Goal: Information Seeking & Learning: Learn about a topic

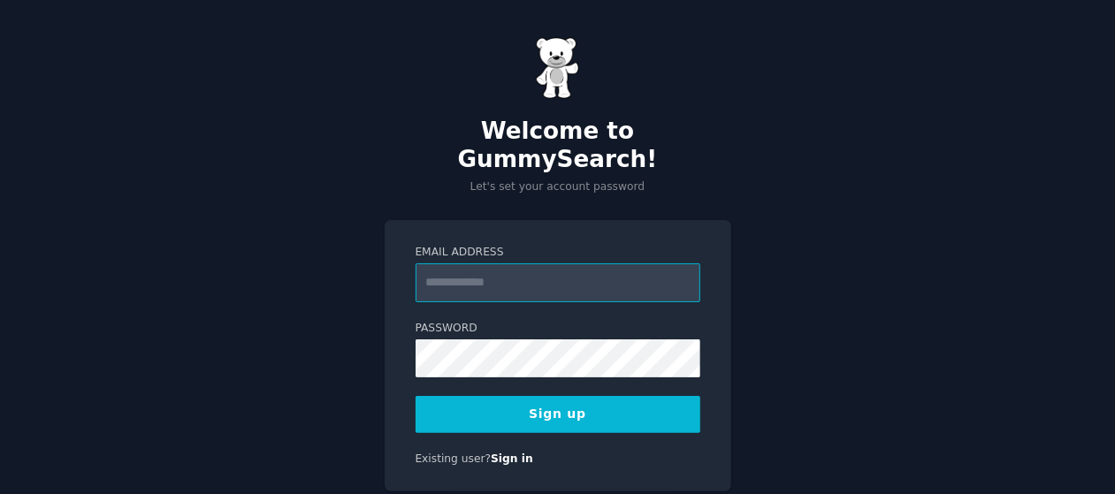
click at [493, 263] on input "Email Address" at bounding box center [557, 282] width 285 height 39
type input "**********"
click at [515, 396] on button "Sign up" at bounding box center [557, 414] width 285 height 37
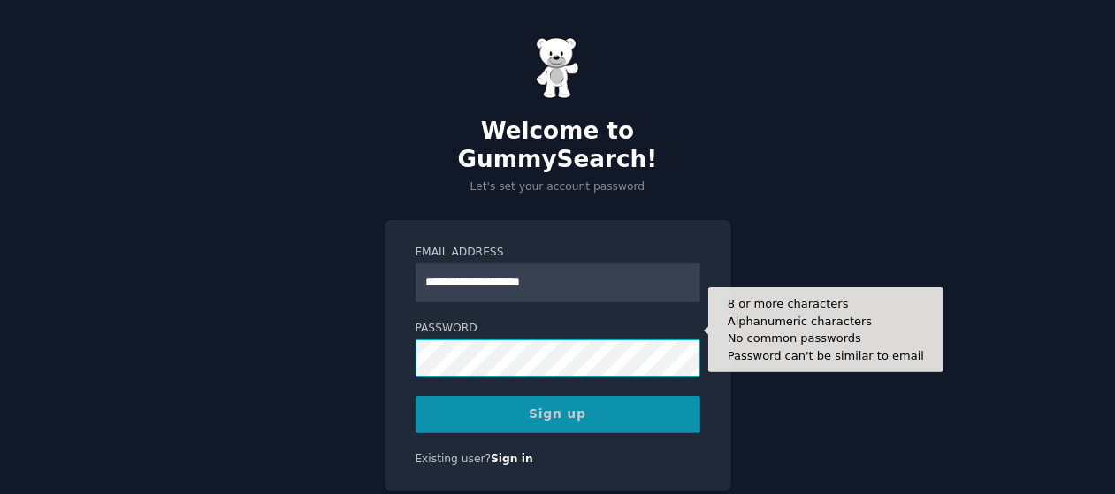
click at [390, 326] on div "**********" at bounding box center [558, 356] width 347 height 272
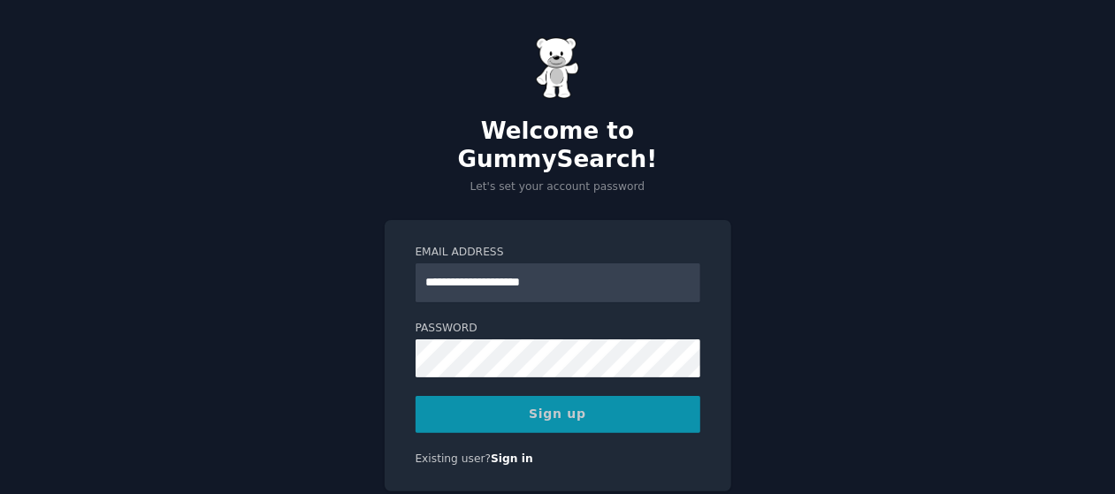
click at [433, 396] on div "Sign up" at bounding box center [557, 414] width 285 height 37
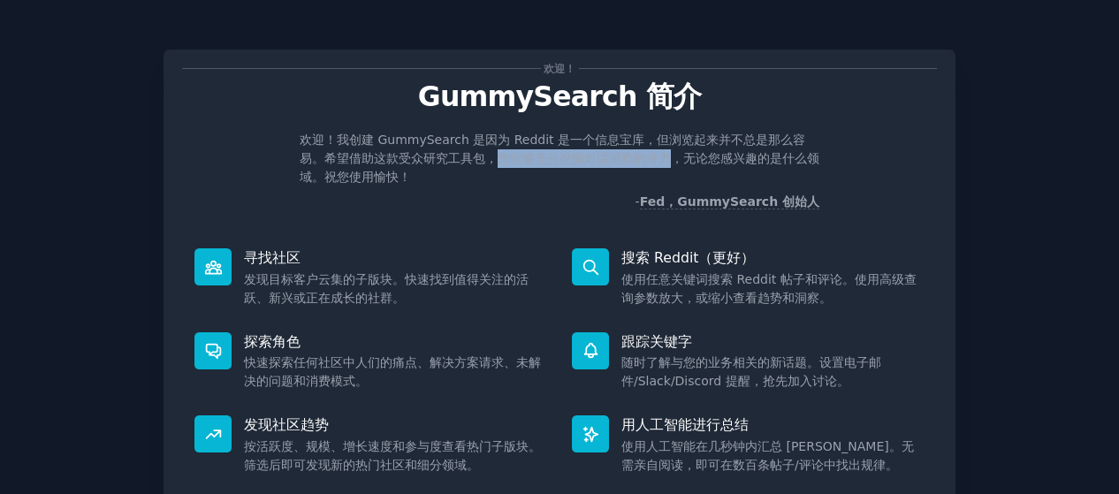
drag, startPoint x: 499, startPoint y: 158, endPoint x: 663, endPoint y: 164, distance: 164.5
click at [663, 164] on font "欢迎！我创建 GummySearch 是因为 Reddit 是一个信息宝库，但浏览起来并不总是那么容易。希望借助这款受众研究工具包，您能够充分挖掘对话洞察的潜…" at bounding box center [560, 158] width 520 height 51
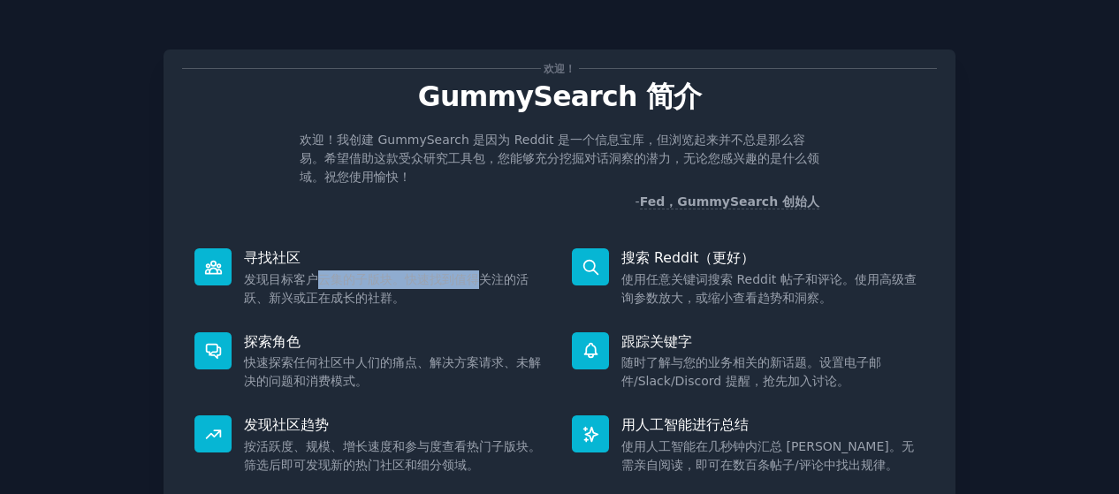
drag, startPoint x: 317, startPoint y: 284, endPoint x: 479, endPoint y: 285, distance: 161.8
click at [479, 285] on font "发现目标客户云集的子版块。快速找到值得关注的活跃、新兴或正在成长的社群。" at bounding box center [386, 288] width 285 height 33
click at [363, 300] on font "发现目标客户云集的子版块。快速找到值得关注的活跃、新兴或正在成长的社群。" at bounding box center [386, 288] width 285 height 33
drag, startPoint x: 375, startPoint y: 300, endPoint x: 304, endPoint y: 298, distance: 70.7
click at [304, 298] on font "发现目标客户云集的子版块。快速找到值得关注的活跃、新兴或正在成长的社群。" at bounding box center [386, 288] width 285 height 33
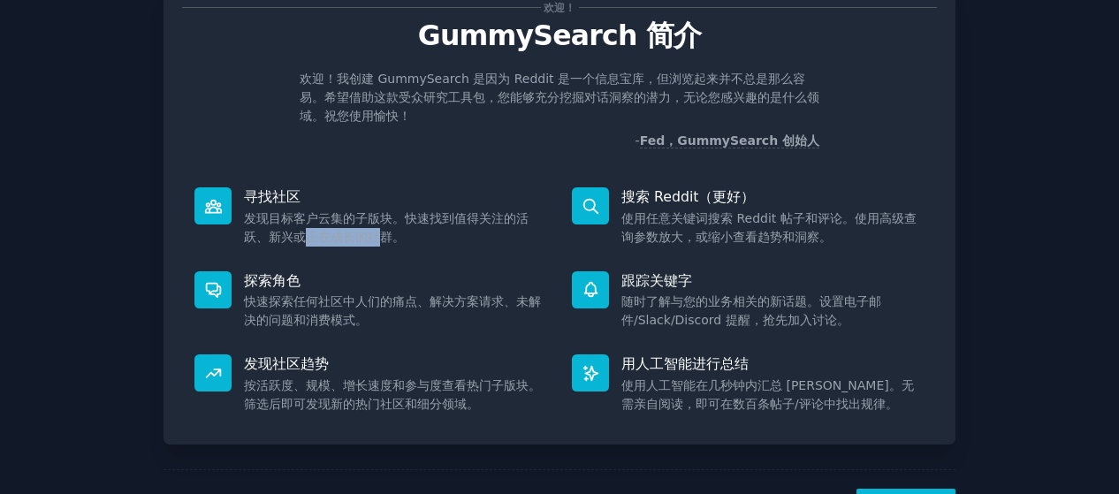
scroll to position [88, 0]
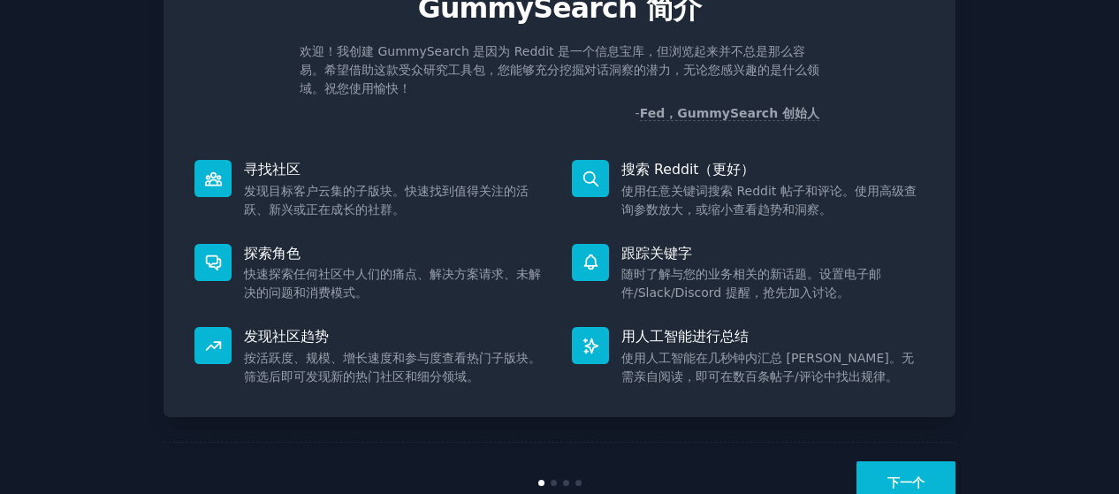
click at [302, 268] on font "快速探索任何社区中人们的痛点、解决方案请求、未解决的问题和消费模式。" at bounding box center [392, 283] width 297 height 33
drag, startPoint x: 290, startPoint y: 277, endPoint x: 517, endPoint y: 276, distance: 227.2
click at [517, 276] on font "快速探索任何社区中人们的痛点、解决方案请求、未解决的问题和消费模式。" at bounding box center [392, 283] width 297 height 33
click at [332, 301] on dd "快速探索任何社区中人们的痛点、解决方案请求、未解决的问题和消费模式。" at bounding box center [395, 283] width 303 height 37
drag, startPoint x: 330, startPoint y: 295, endPoint x: 273, endPoint y: 294, distance: 56.6
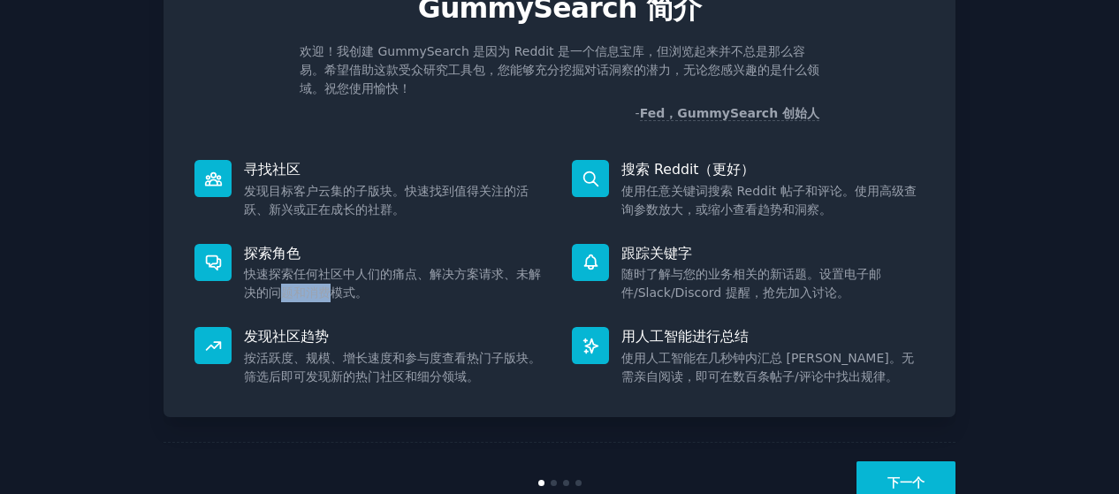
click at [273, 294] on font "快速探索任何社区中人们的痛点、解决方案请求、未解决的问题和消费模式。" at bounding box center [392, 283] width 297 height 33
click at [264, 351] on font "按活跃度、规模、增长速度和参与度查看热门子版块。筛选后即可发现新的热门社区和细分领域。" at bounding box center [392, 367] width 297 height 33
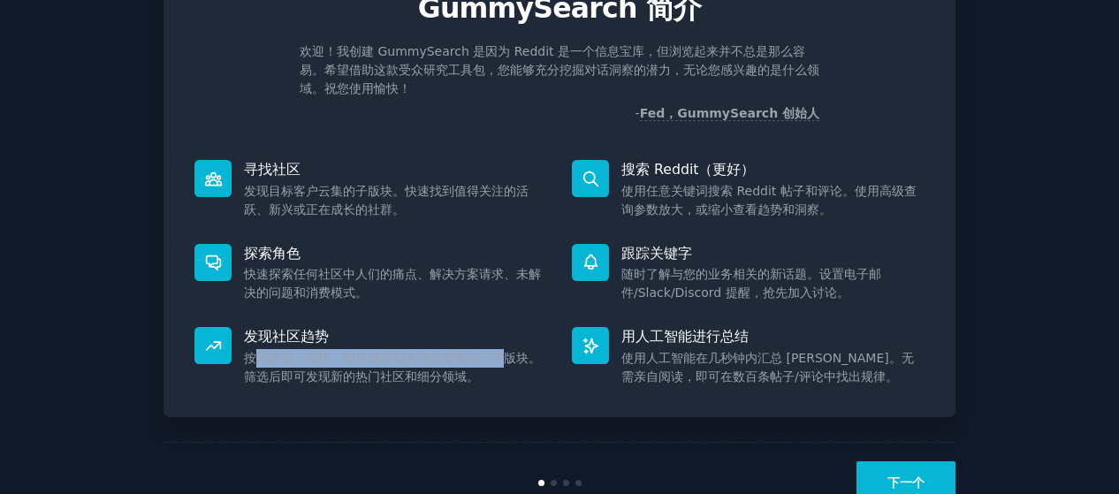
drag, startPoint x: 256, startPoint y: 357, endPoint x: 506, endPoint y: 362, distance: 249.3
click at [506, 362] on font "按活跃度、规模、增长速度和参与度查看热门子版块。筛选后即可发现新的热门社区和细分领域。" at bounding box center [392, 367] width 297 height 33
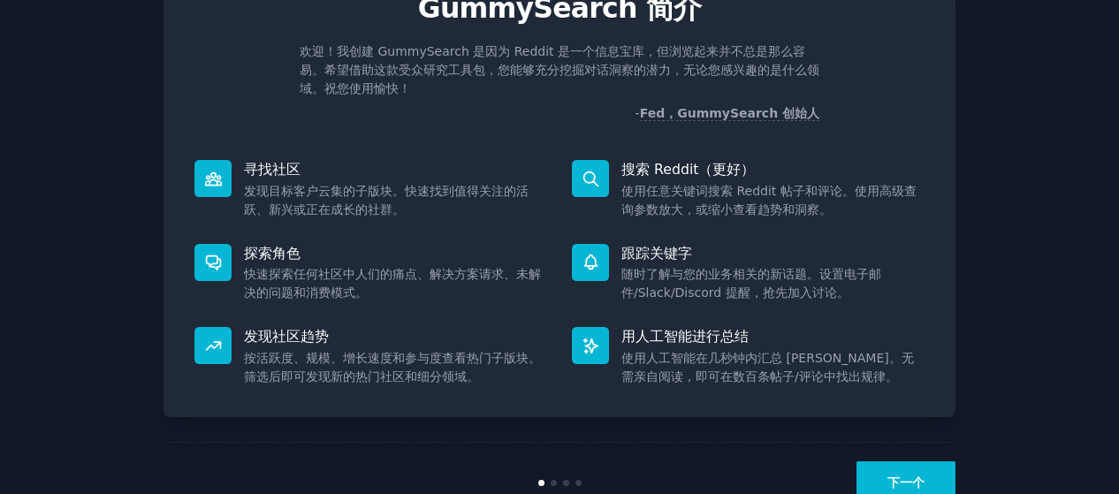
click at [448, 381] on font "按活跃度、规模、增长速度和参与度查看热门子版块。筛选后即可发现新的热门社区和细分领域。" at bounding box center [392, 367] width 297 height 33
drag, startPoint x: 654, startPoint y: 193, endPoint x: 819, endPoint y: 193, distance: 164.4
click at [819, 193] on font "使用任意关键词搜索 Reddit 帖子和评论。使用高级查询参数放大，或缩小查看趋势和洞察。" at bounding box center [768, 200] width 295 height 33
click at [778, 211] on font "使用任意关键词搜索 Reddit 帖子和评论。使用高级查询参数放大，或缩小查看趋势和洞察。" at bounding box center [768, 200] width 295 height 33
drag, startPoint x: 764, startPoint y: 213, endPoint x: 679, endPoint y: 213, distance: 84.9
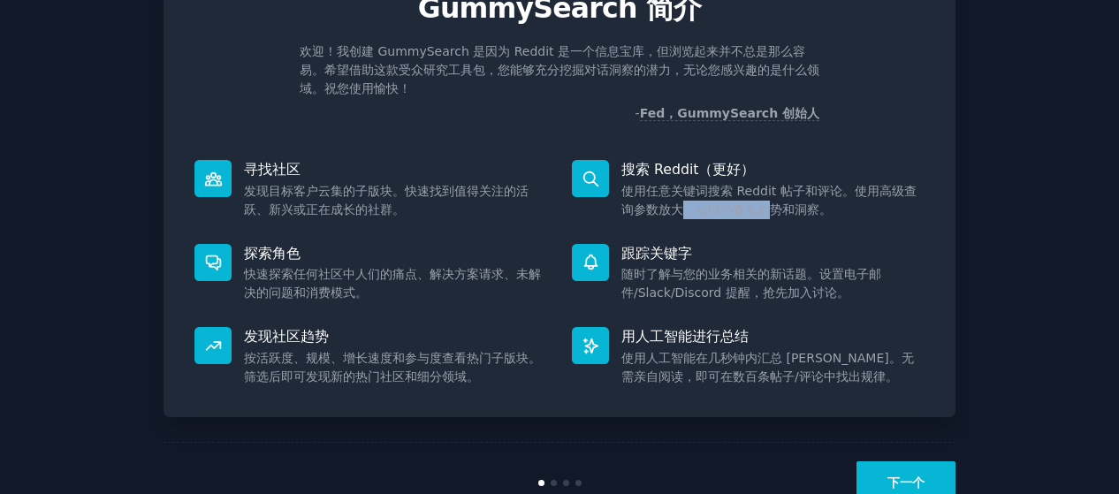
click at [679, 213] on font "使用任意关键词搜索 Reddit 帖子和评论。使用高级查询参数放大，或缩小查看趋势和洞察。" at bounding box center [768, 200] width 295 height 33
click at [670, 278] on font "随时了解与您的业务相关的新话题。设置电子邮件/Slack/Discord 提醒，抢先加入讨论。" at bounding box center [751, 283] width 260 height 33
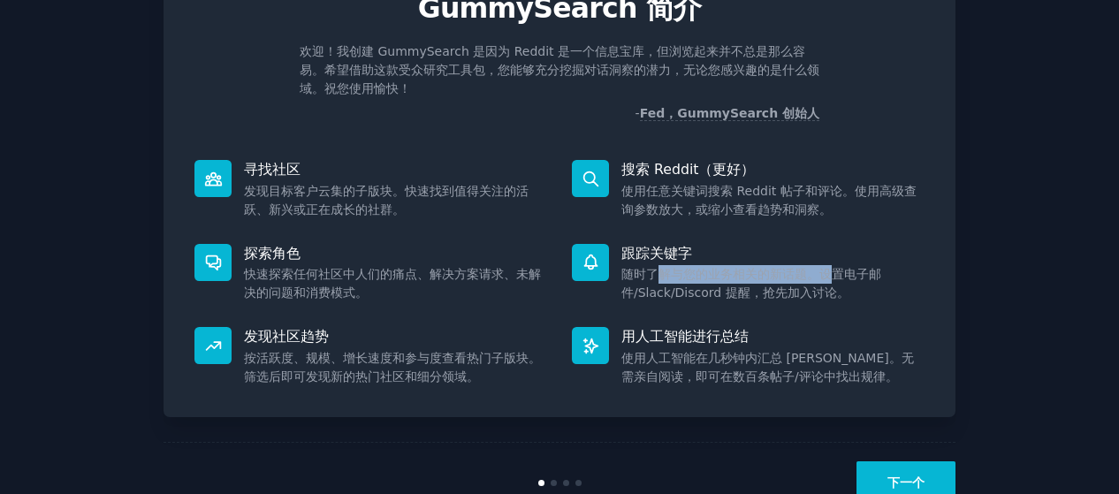
drag, startPoint x: 652, startPoint y: 277, endPoint x: 827, endPoint y: 277, distance: 175.0
click at [827, 277] on font "随时了解与您的业务相关的新话题。设置电子邮件/Slack/Discord 提醒，抢先加入讨论。" at bounding box center [751, 283] width 260 height 33
click at [751, 290] on font "随时了解与您的业务相关的新话题。设置电子邮件/Slack/Discord 提醒，抢先加入讨论。" at bounding box center [751, 283] width 260 height 33
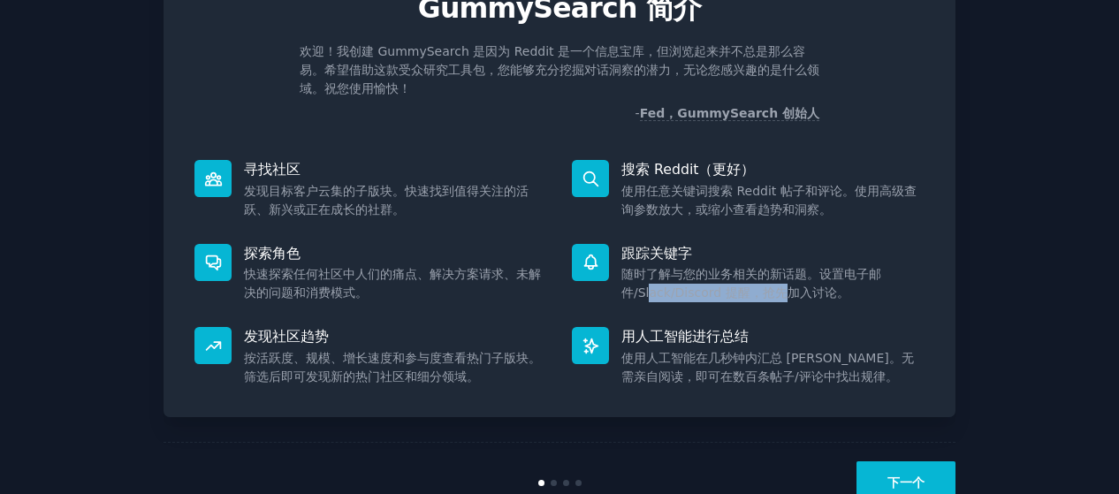
drag, startPoint x: 785, startPoint y: 297, endPoint x: 648, endPoint y: 297, distance: 137.0
click at [648, 297] on font "随时了解与您的业务相关的新话题。设置电子邮件/Slack/Discord 提醒，抢先加入讨论。" at bounding box center [751, 283] width 260 height 33
click at [684, 323] on div "用人工智能进行总结 使用人工智能在几秒钟内汇总 Reddit 帖子。无需亲自阅读，即可在数百条帖子/评论中找出规律。" at bounding box center [748, 357] width 377 height 84
click at [659, 298] on font "随时了解与您的业务相关的新话题。设置电子邮件/Slack/Discord 提醒，抢先加入讨论。" at bounding box center [751, 283] width 260 height 33
drag, startPoint x: 639, startPoint y: 293, endPoint x: 806, endPoint y: 295, distance: 167.1
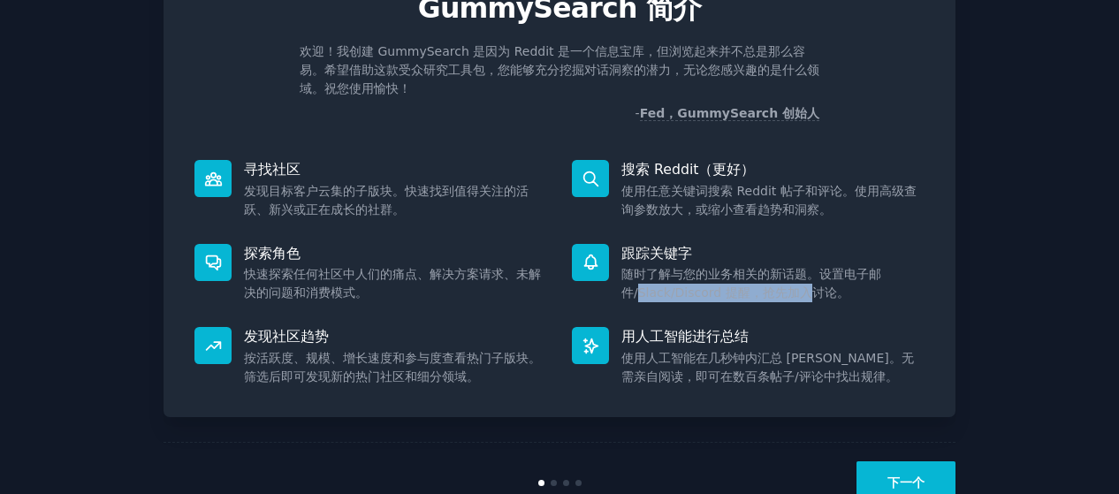
click at [806, 295] on font "随时了解与您的业务相关的新话题。设置电子邮件/Slack/Discord 提醒，抢先加入讨论。" at bounding box center [751, 283] width 260 height 33
click at [688, 333] on font "用人工智能进行总结" at bounding box center [684, 336] width 127 height 17
click at [665, 335] on font "用人工智能进行总结" at bounding box center [684, 336] width 127 height 17
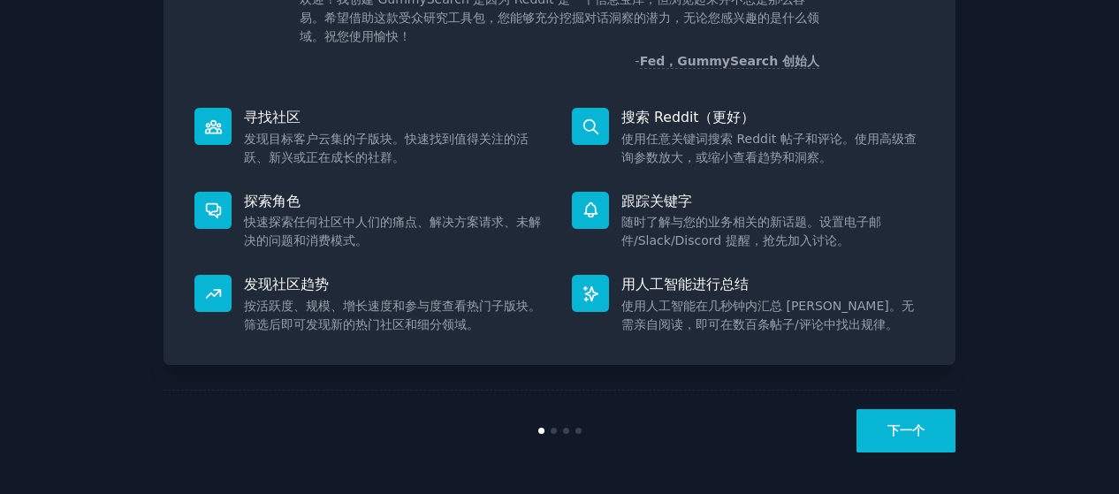
click at [923, 427] on button "下一个" at bounding box center [906, 430] width 99 height 43
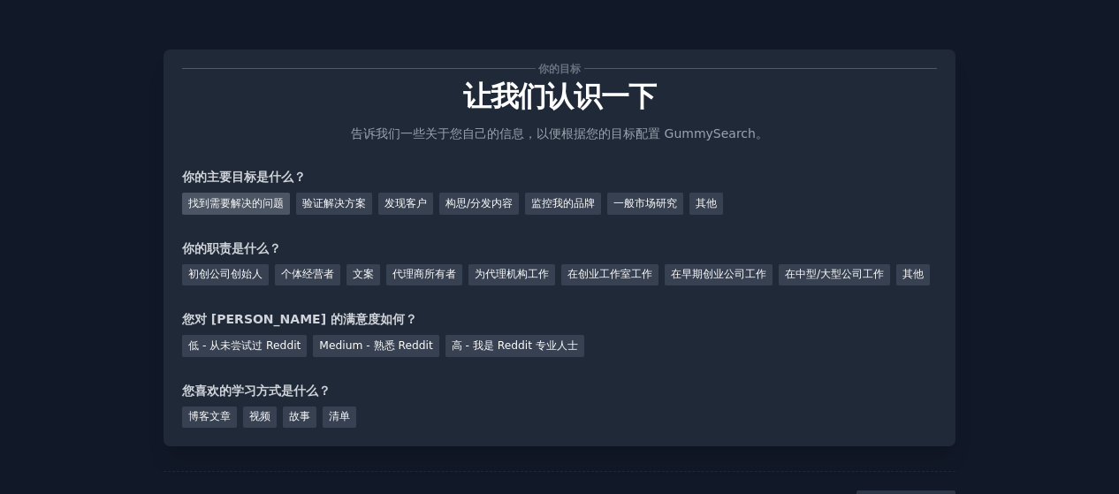
click at [239, 206] on font "找到需要解决的问题" at bounding box center [235, 203] width 95 height 12
click at [342, 206] on font "验证解决方案" at bounding box center [334, 203] width 64 height 12
click at [219, 198] on font "找到需要解决的问题" at bounding box center [235, 203] width 95 height 12
click at [316, 273] on font "个体经营者" at bounding box center [307, 274] width 53 height 12
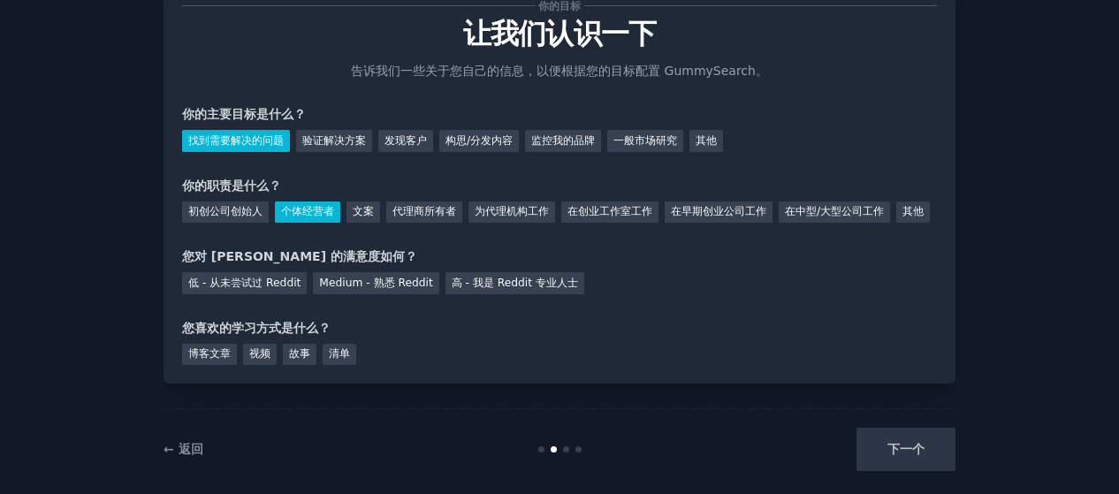
scroll to position [88, 0]
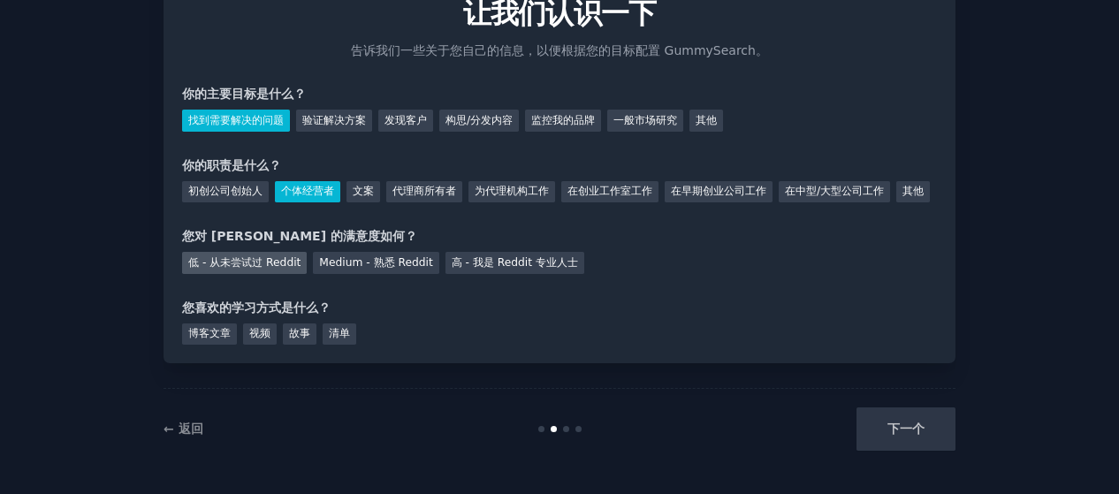
click at [252, 269] on font "低 - 从未尝试过 Reddit" at bounding box center [244, 262] width 112 height 12
click at [297, 339] on font "故事" at bounding box center [299, 333] width 21 height 12
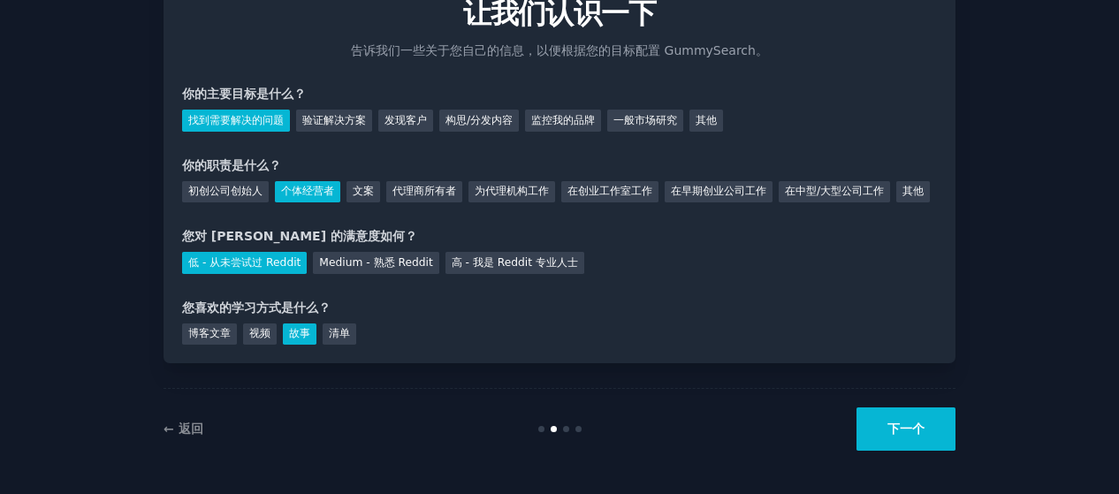
click at [894, 436] on font "下一个" at bounding box center [906, 429] width 37 height 14
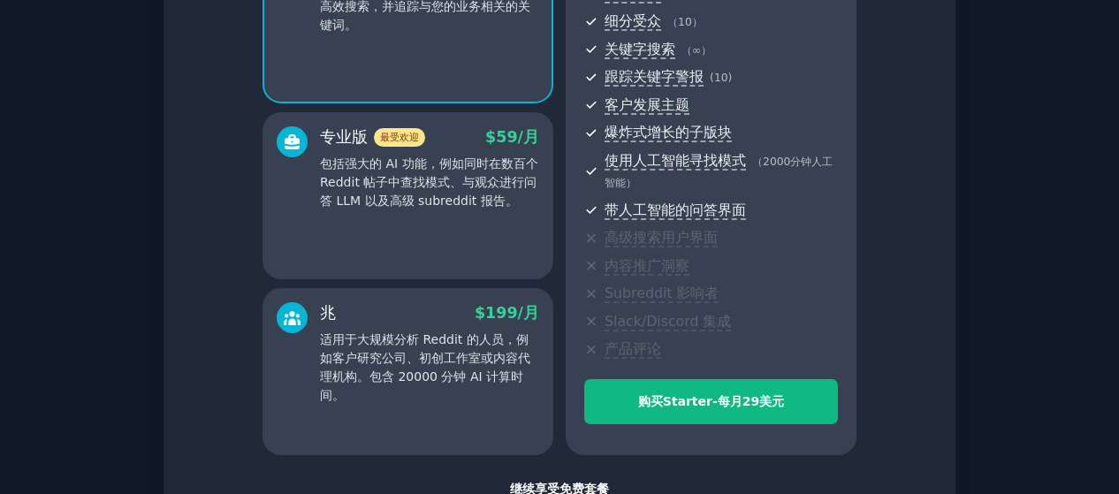
scroll to position [265, 0]
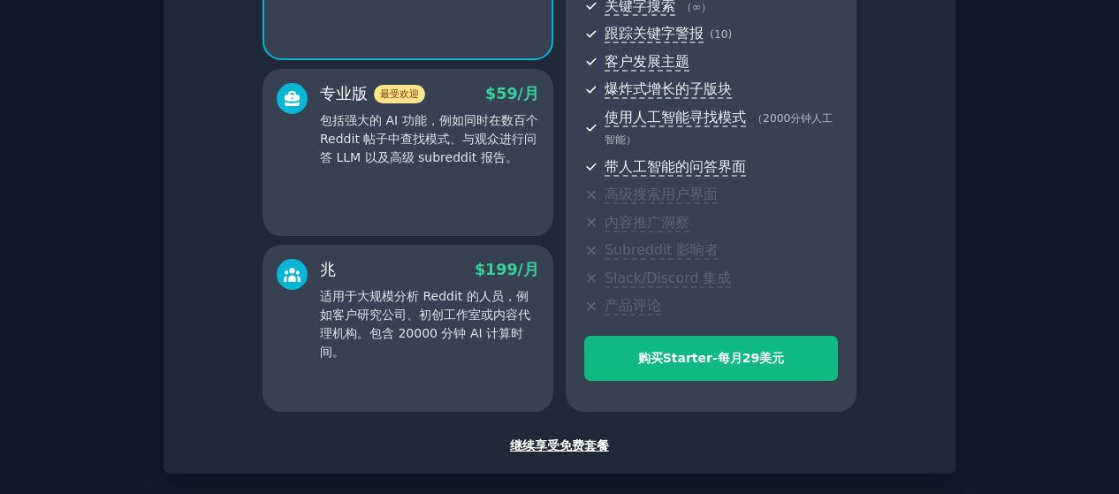
click at [548, 446] on font "继续享受免费套餐" at bounding box center [559, 445] width 99 height 14
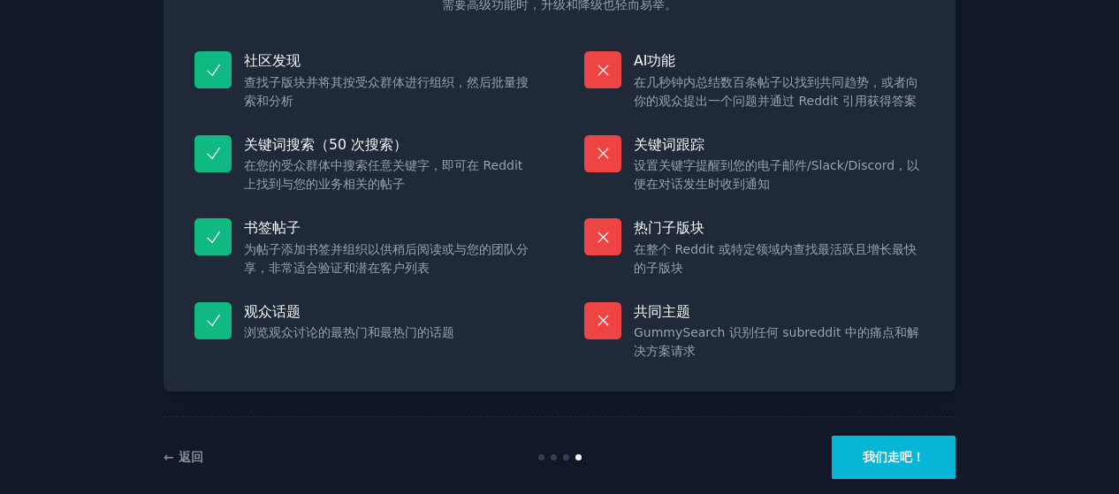
scroll to position [175, 0]
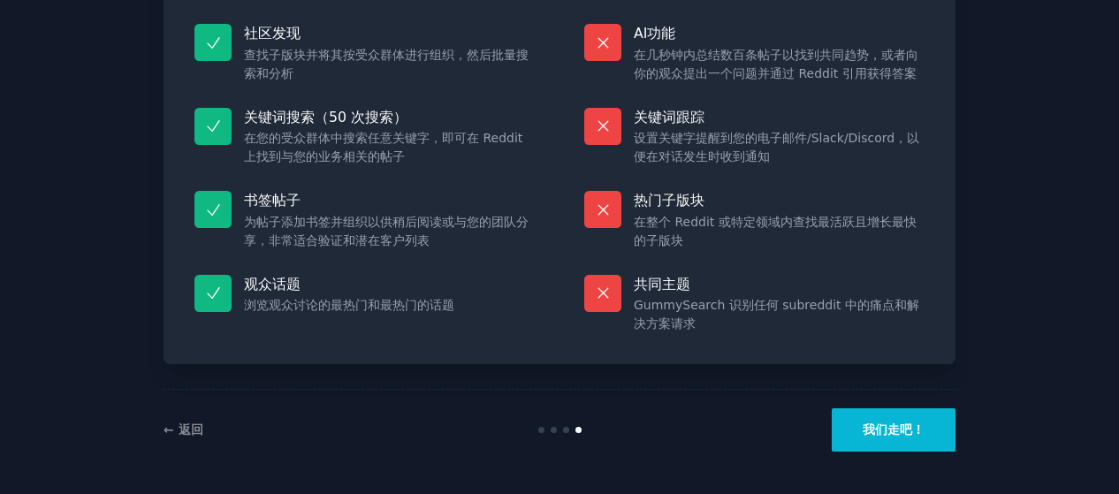
click at [863, 414] on button "我们走吧！" at bounding box center [894, 429] width 124 height 43
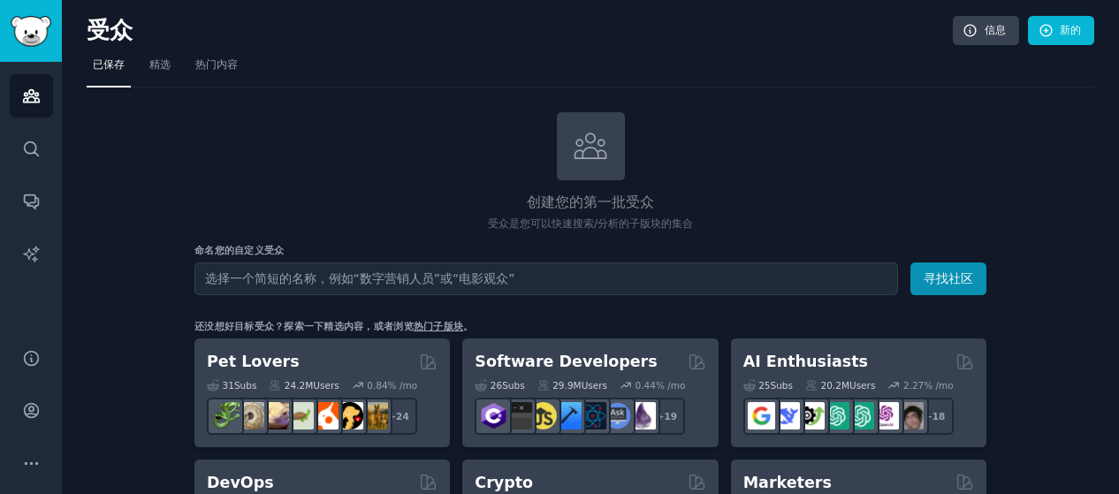
drag, startPoint x: 354, startPoint y: 278, endPoint x: 509, endPoint y: 278, distance: 155.6
click at [509, 278] on input "text" at bounding box center [546, 279] width 704 height 33
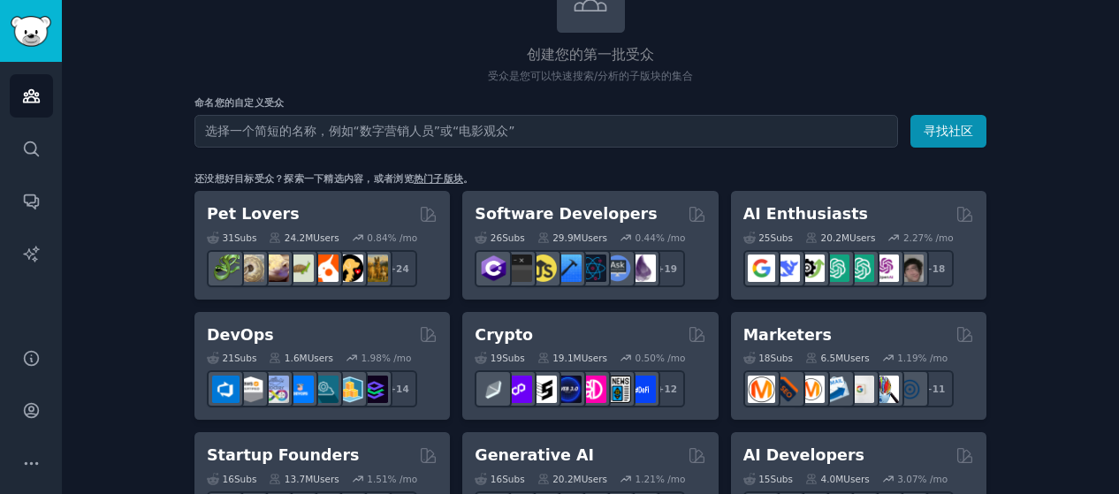
scroll to position [177, 0]
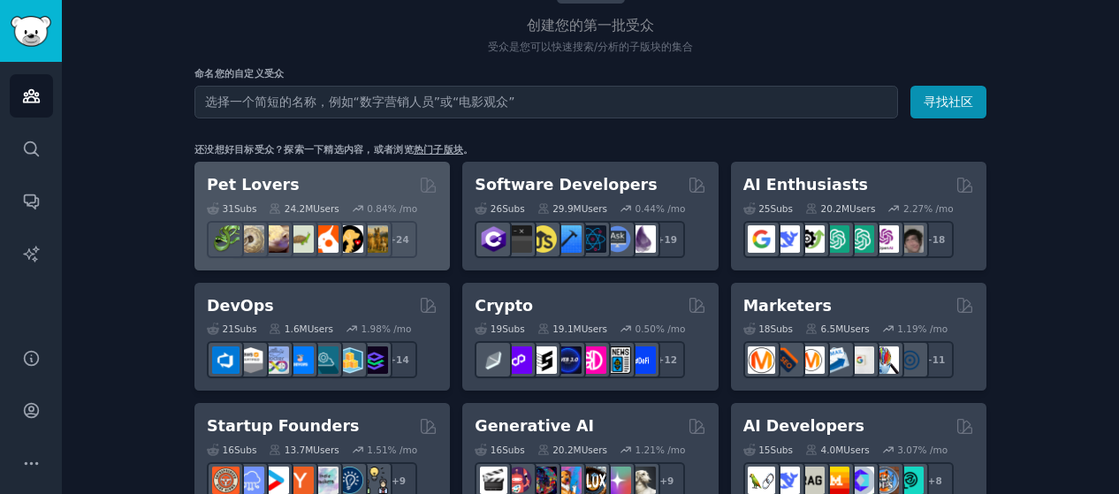
click at [226, 185] on h2 "Pet Lovers" at bounding box center [253, 185] width 93 height 22
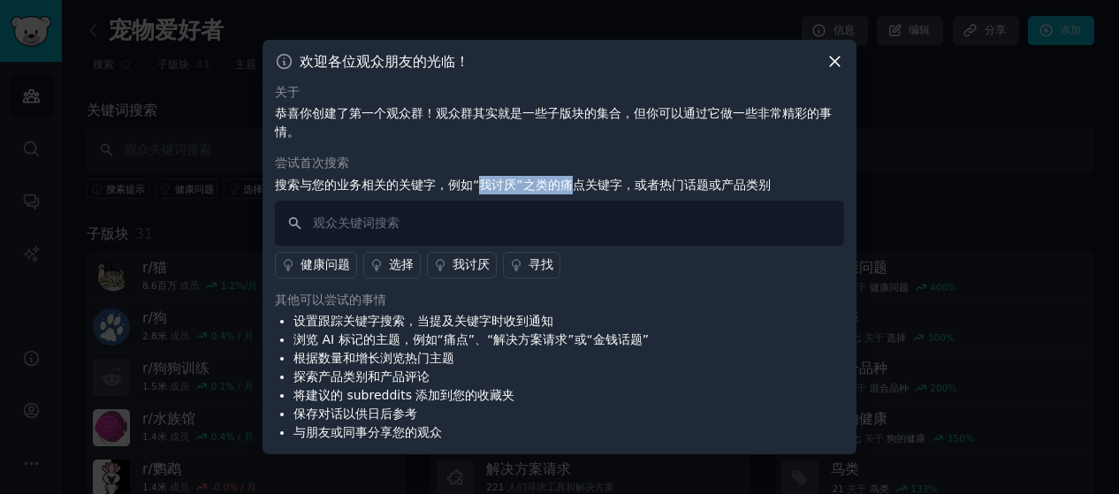
drag, startPoint x: 477, startPoint y: 187, endPoint x: 571, endPoint y: 188, distance: 93.7
click at [571, 188] on font "搜索与您的业务相关的关键字，例如“我讨厌”之类的痛点关键字，或者热门话题或产品类别" at bounding box center [523, 185] width 496 height 14
click at [835, 62] on icon at bounding box center [835, 62] width 10 height 10
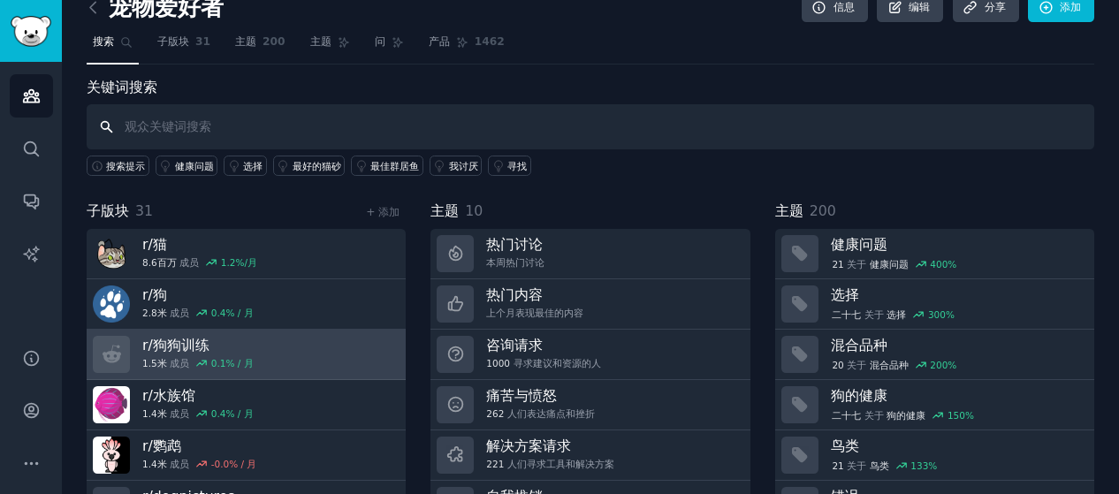
scroll to position [111, 0]
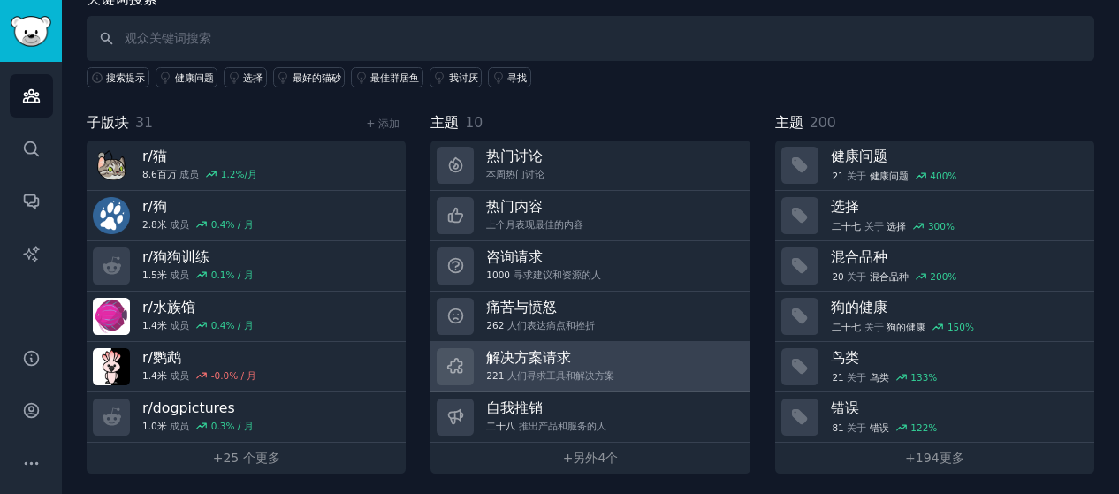
click at [592, 350] on h3 "解决方案请求" at bounding box center [550, 357] width 128 height 19
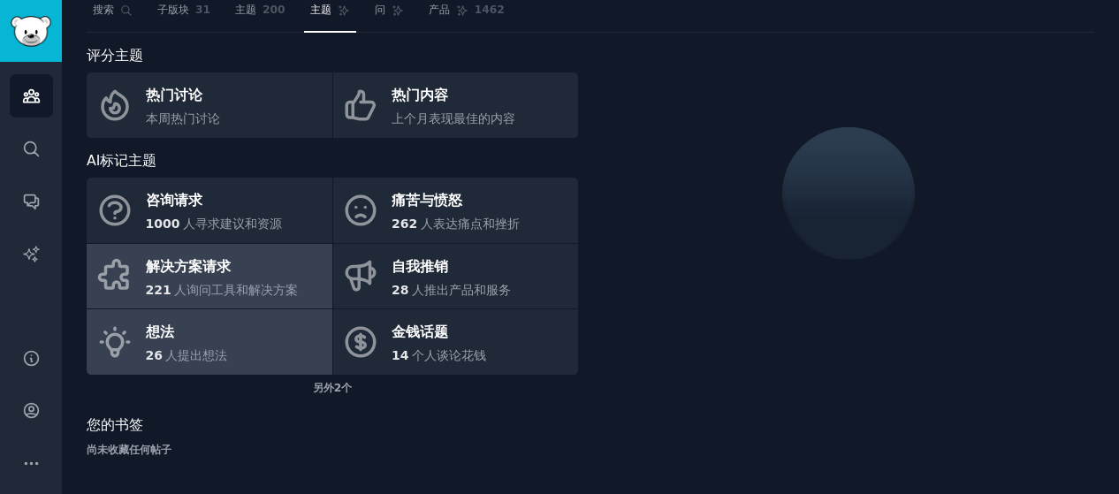
scroll to position [111, 0]
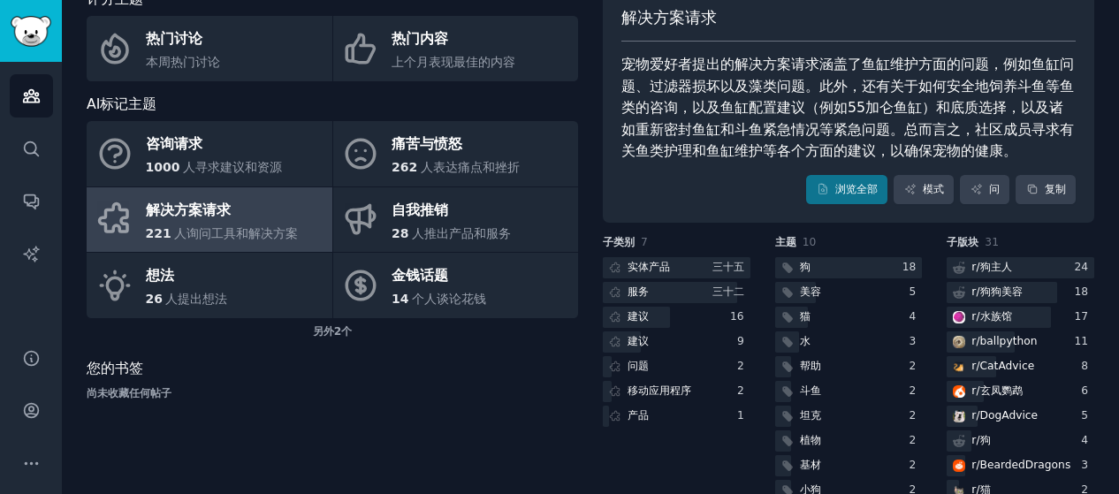
click at [256, 210] on div "解决方案请求" at bounding box center [222, 210] width 153 height 28
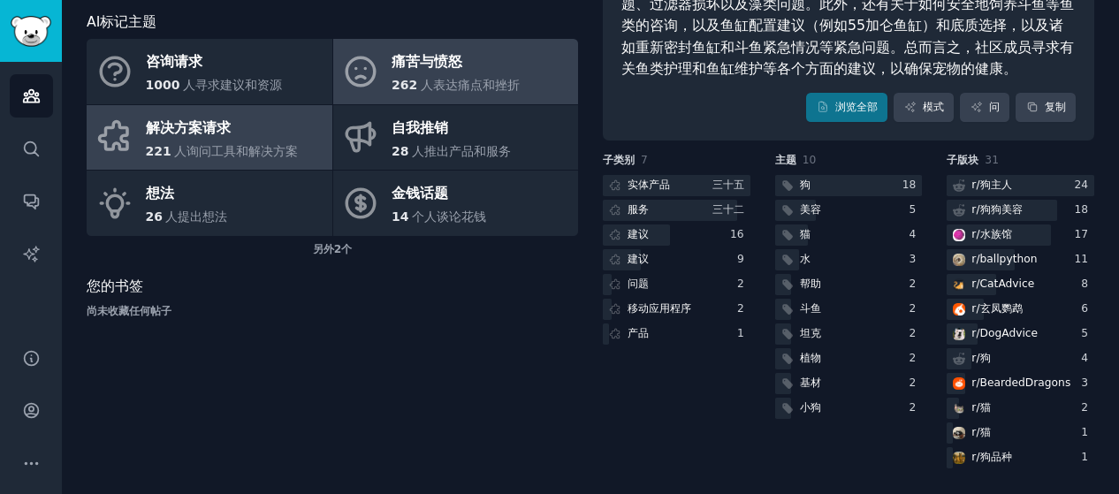
click at [474, 78] on font "人表达痛点和挫折" at bounding box center [470, 85] width 99 height 14
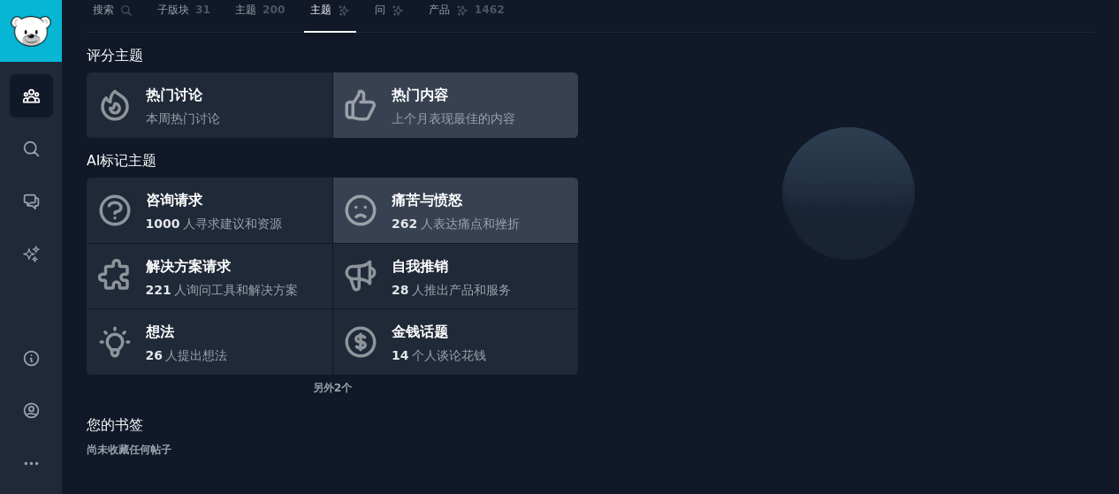
click at [432, 113] on font "上个月表现最佳的内容" at bounding box center [454, 118] width 124 height 14
